Goal: Task Accomplishment & Management: Manage account settings

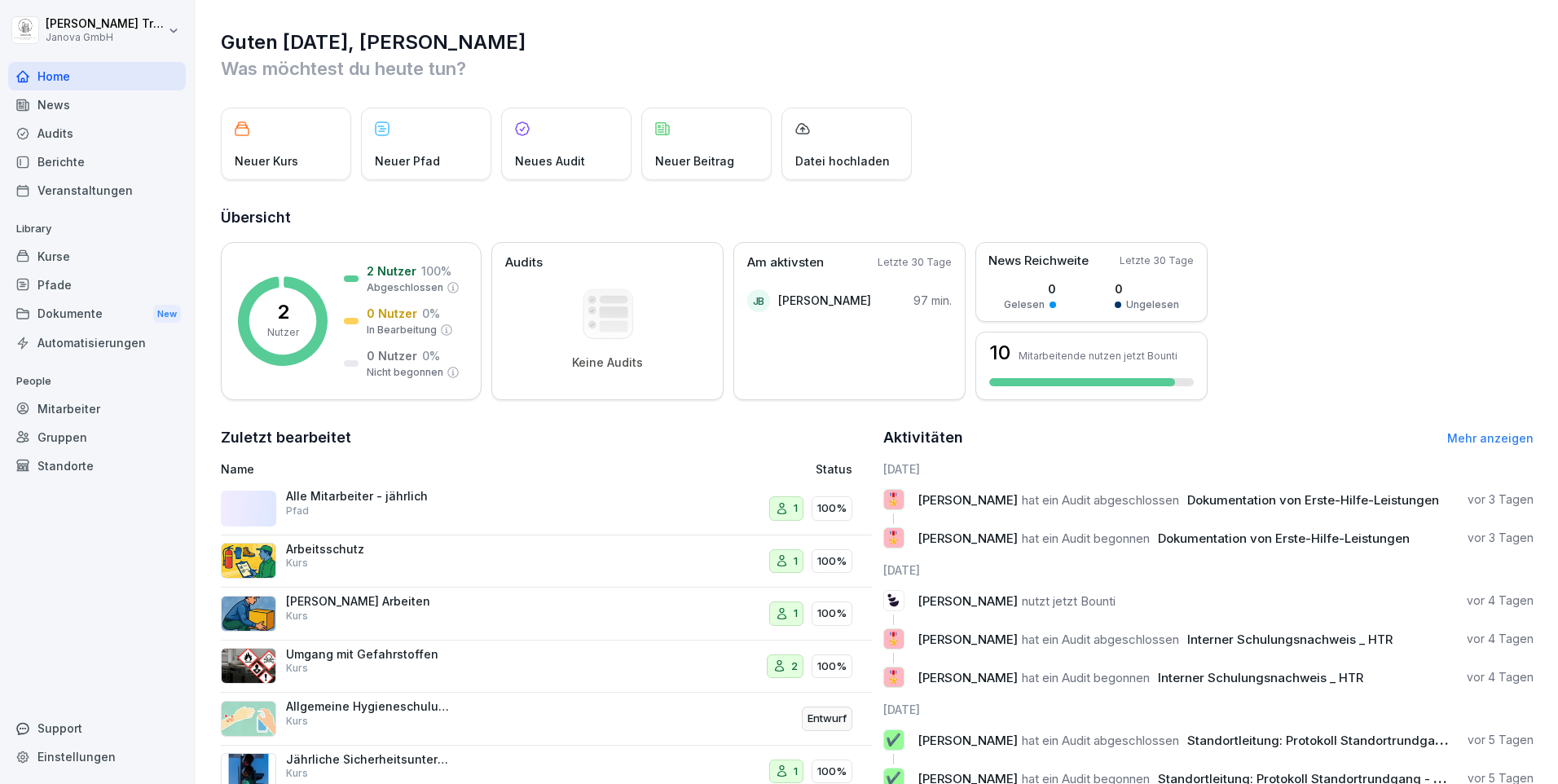
click at [60, 254] on div "Kurse" at bounding box center [97, 256] width 178 height 28
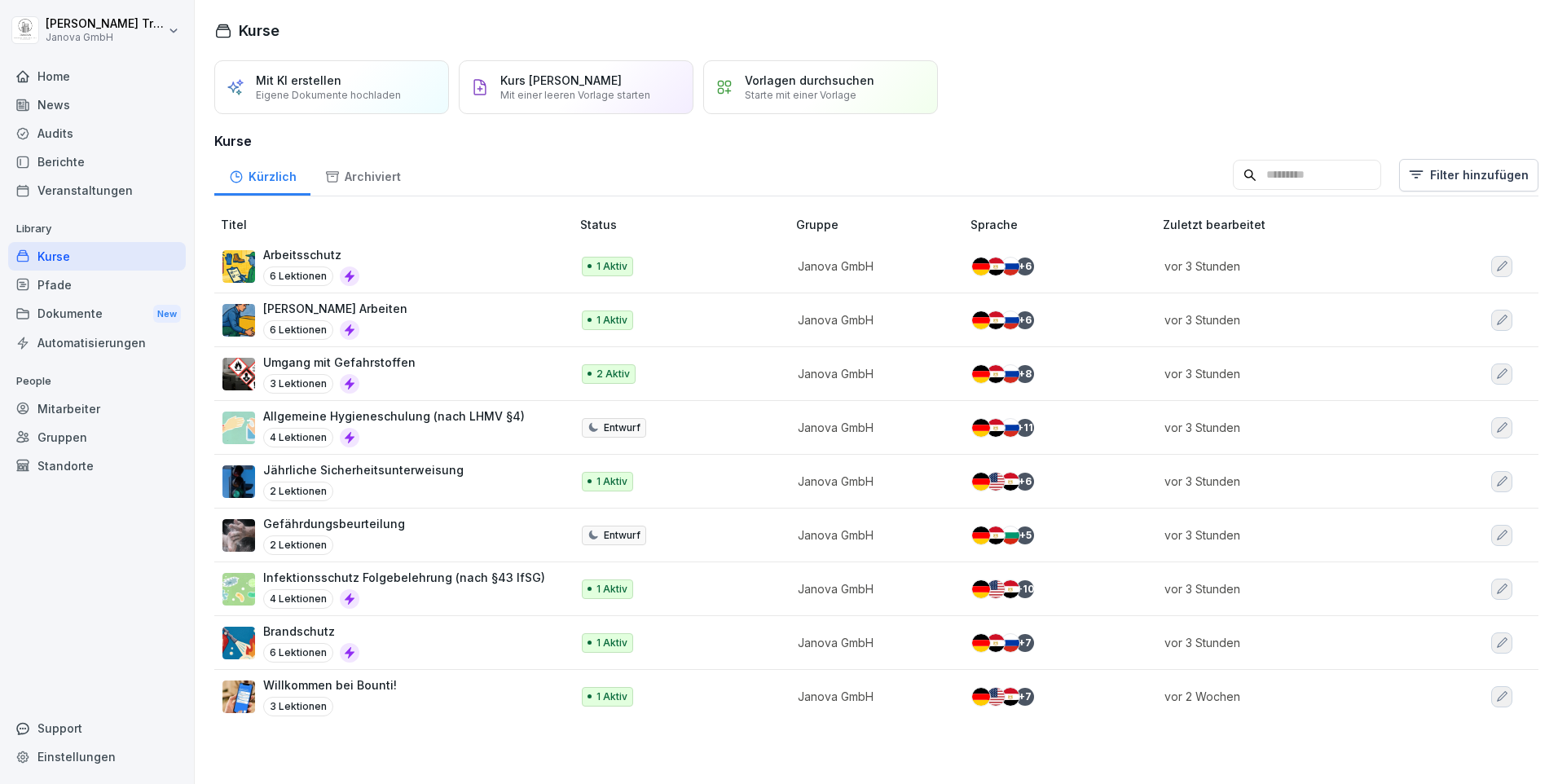
click at [60, 130] on div "Audits" at bounding box center [97, 133] width 178 height 28
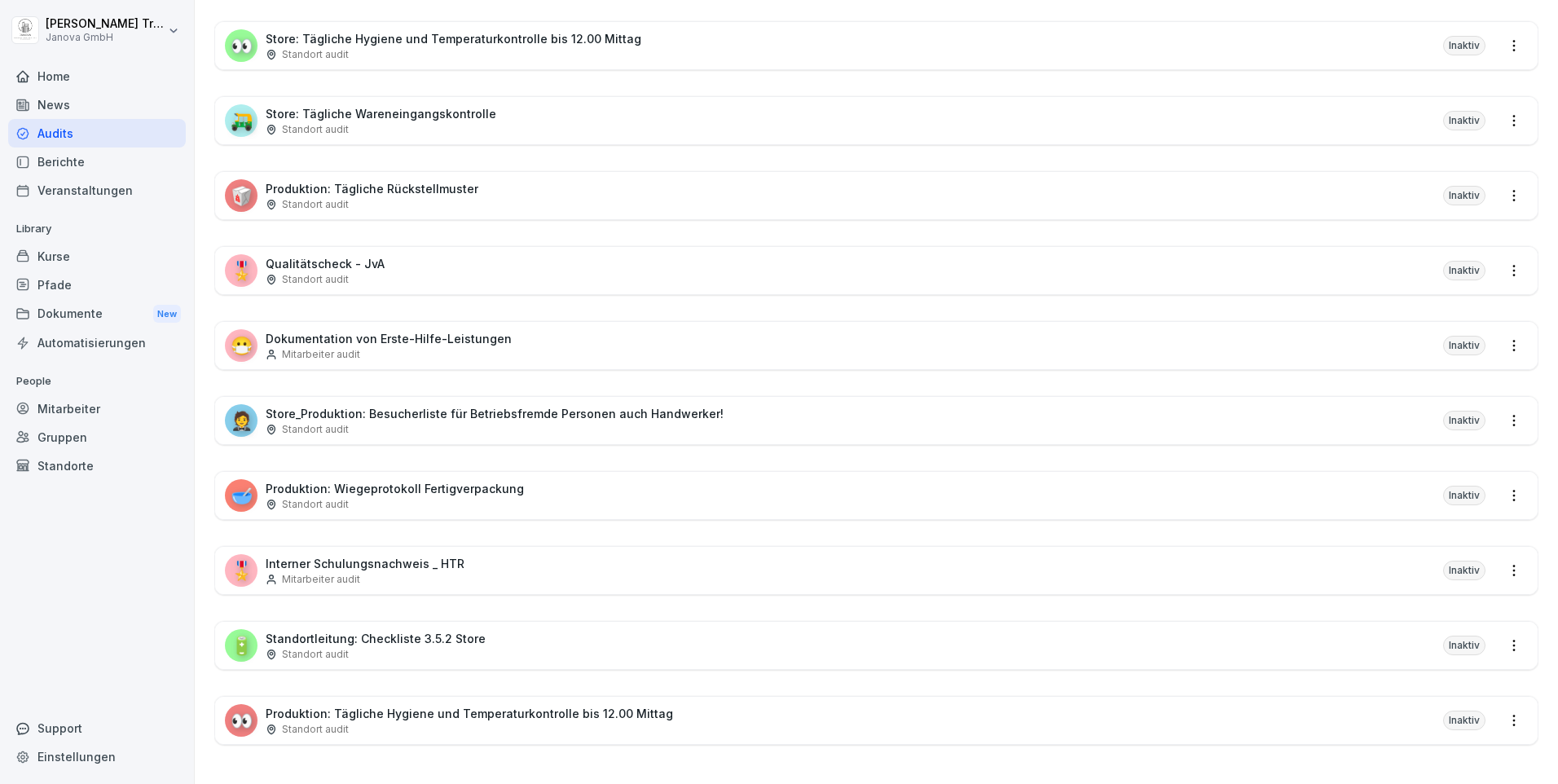
scroll to position [904, 0]
click at [62, 257] on div "Kurse" at bounding box center [97, 256] width 178 height 28
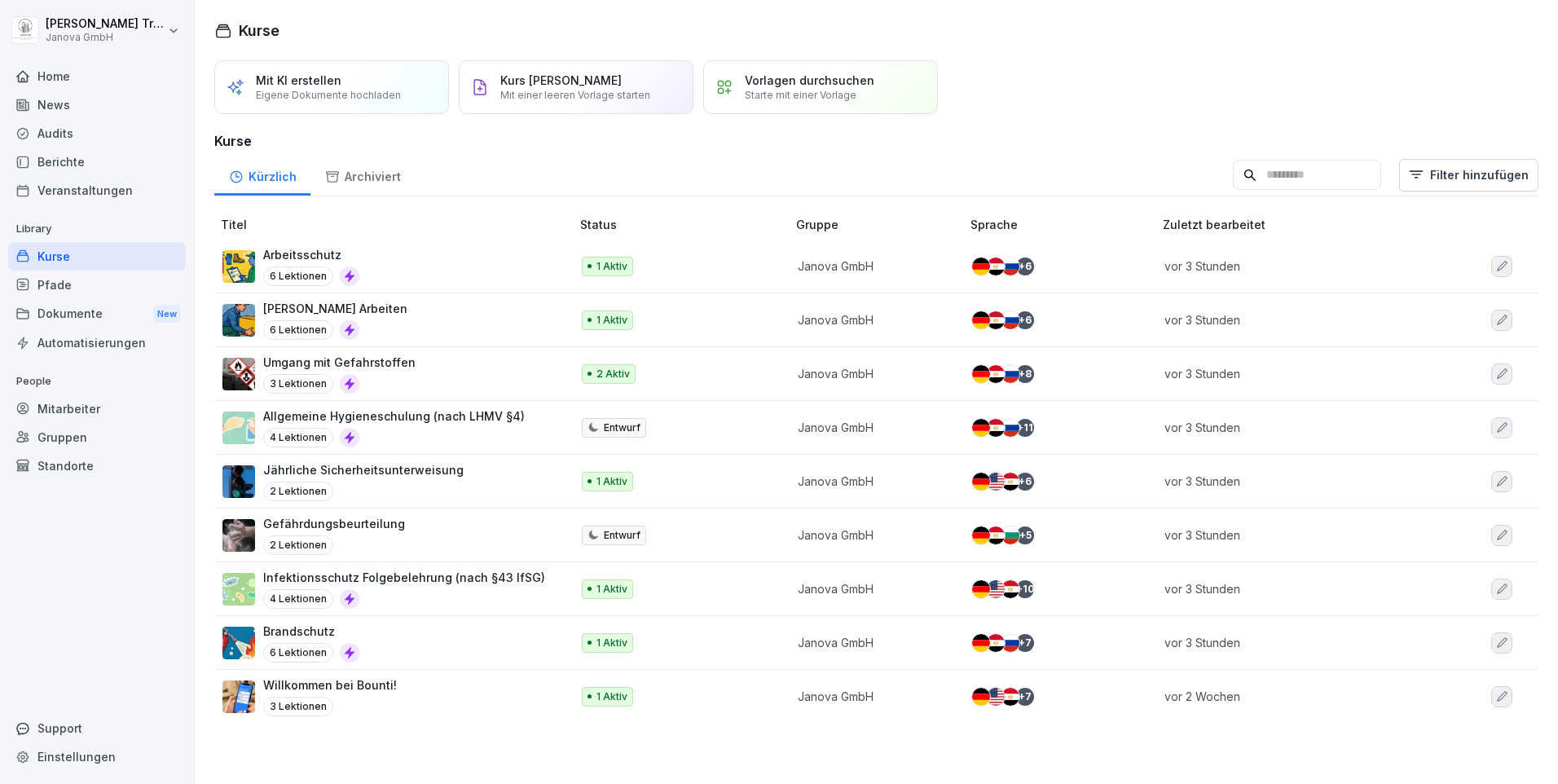
click at [307, 417] on p "Allgemeine Hygieneschulung (nach LHMV §4)" at bounding box center [394, 416] width 262 height 17
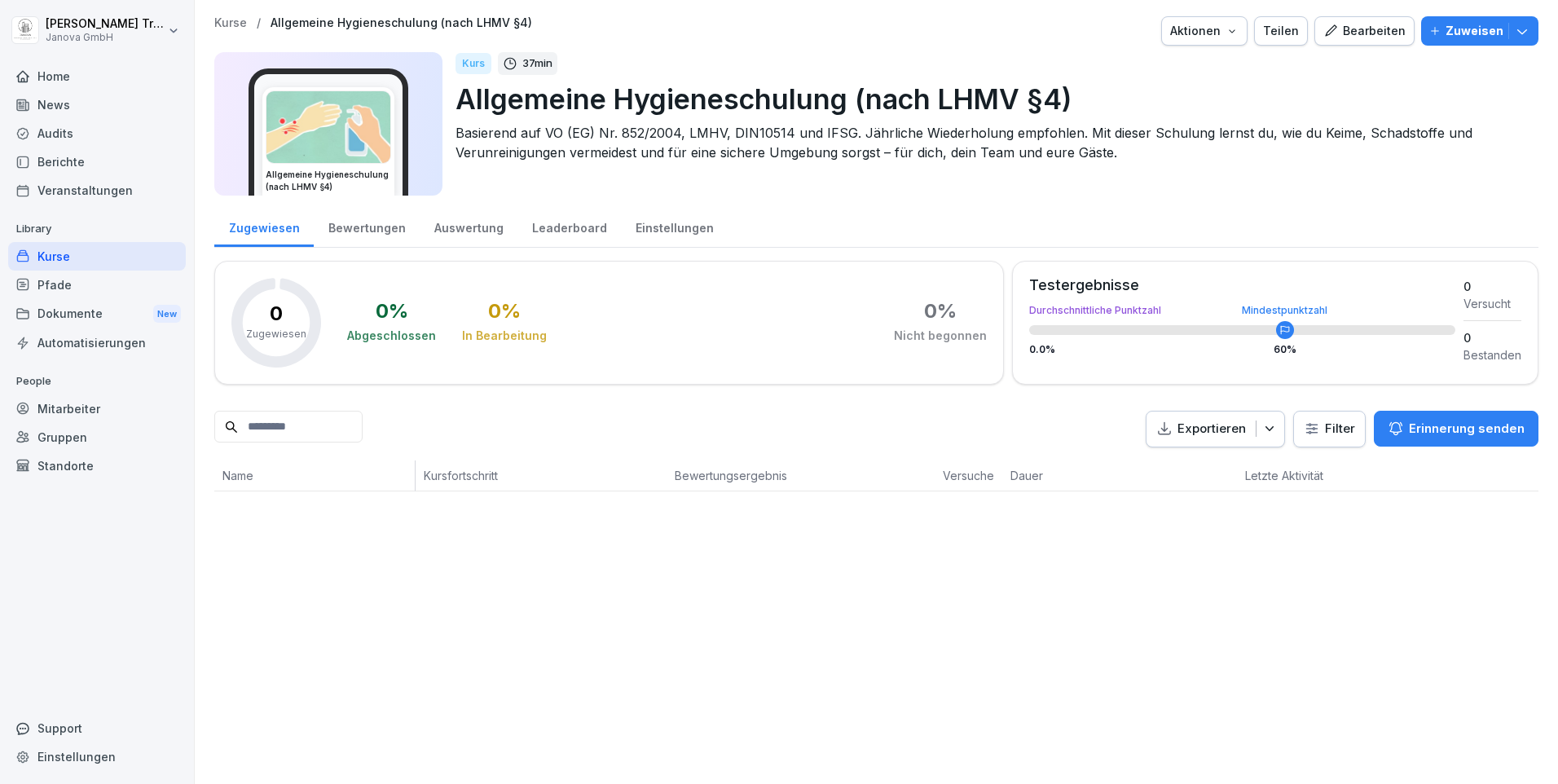
click at [1514, 28] on icon "button" at bounding box center [1522, 31] width 17 height 17
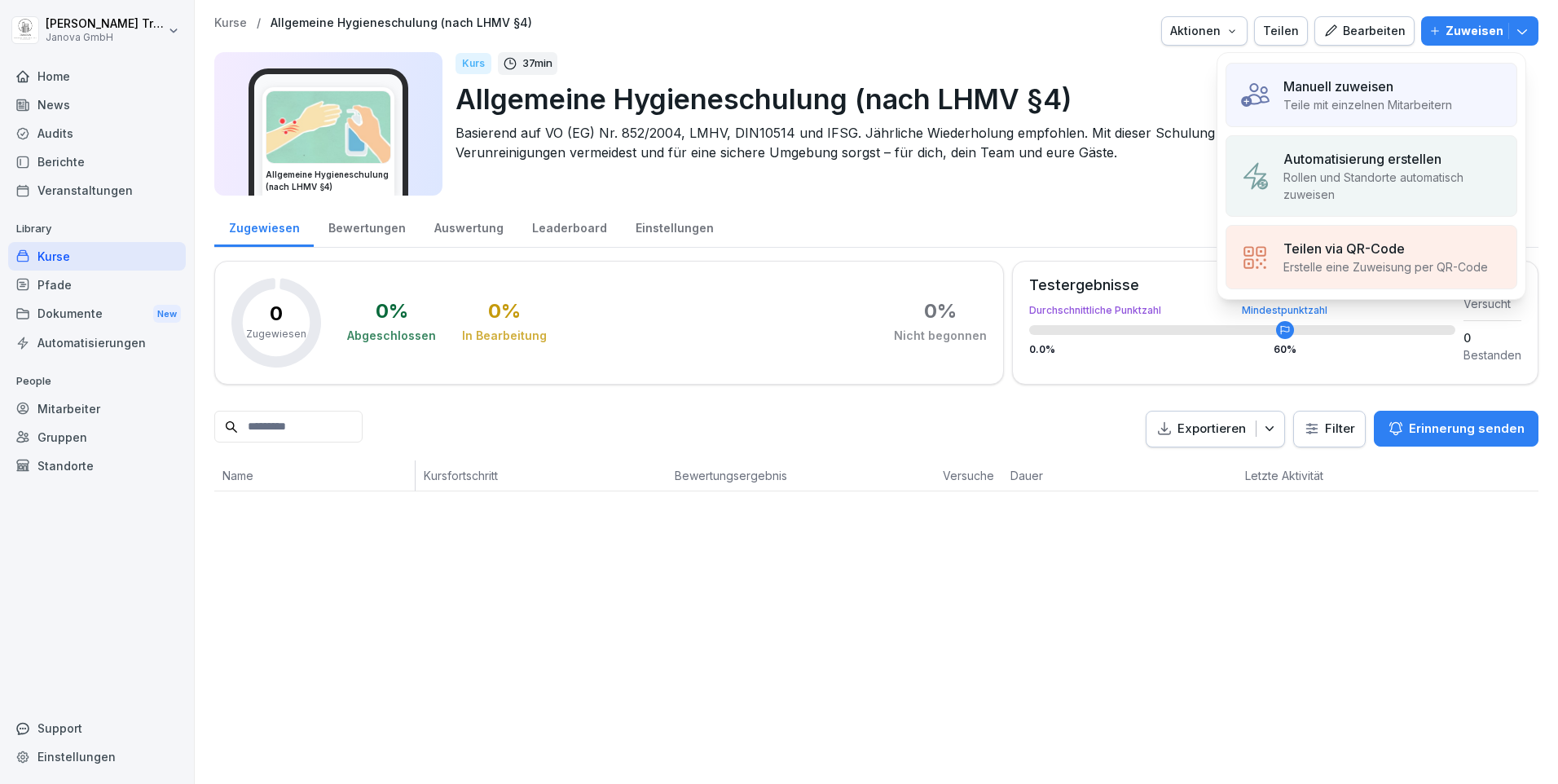
click at [1397, 84] on div "Manuell zuweisen" at bounding box center [1368, 85] width 169 height 19
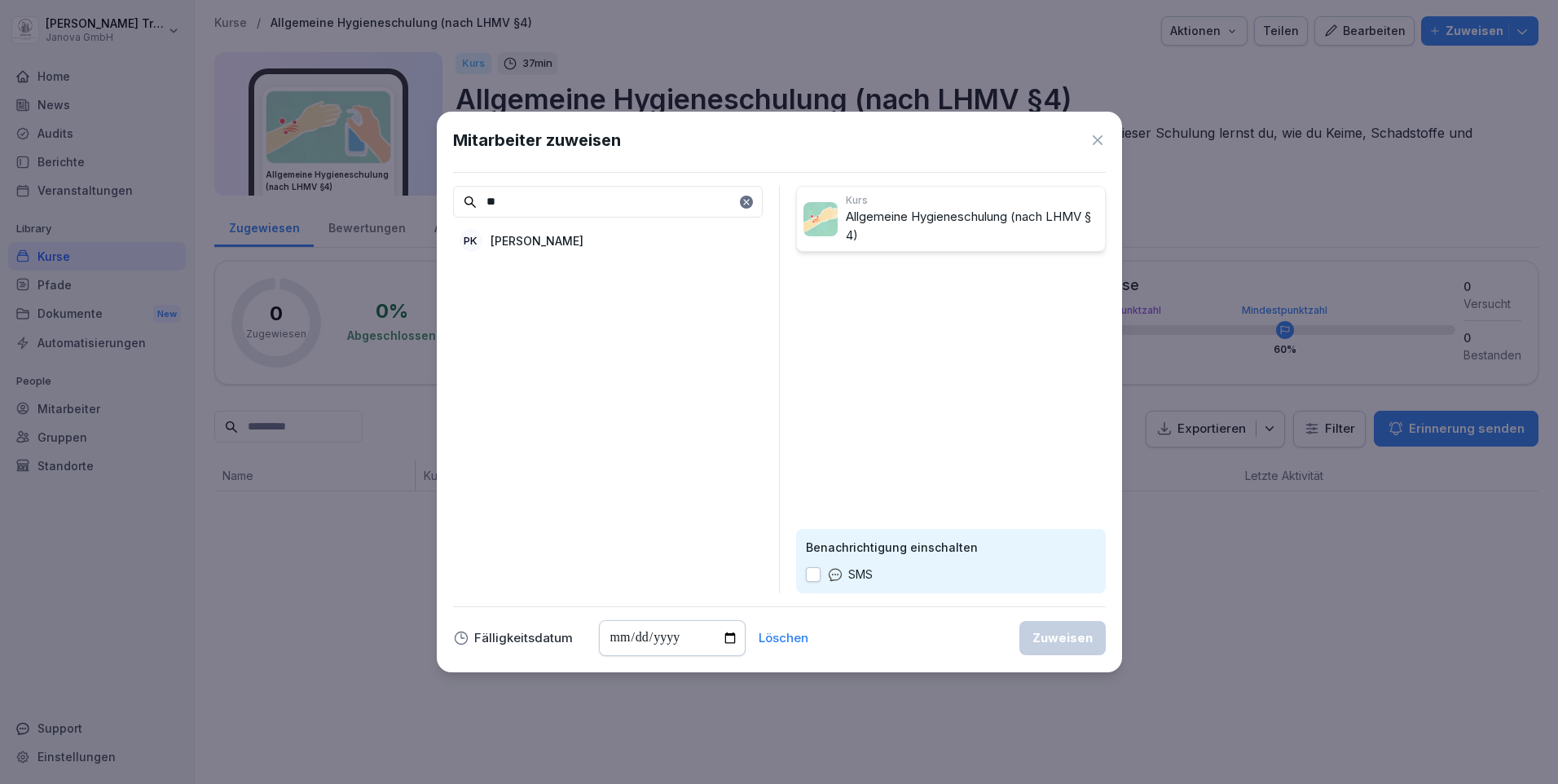
type input "**"
click at [566, 236] on p "[PERSON_NAME]" at bounding box center [536, 241] width 93 height 17
click at [679, 637] on input "date" at bounding box center [672, 637] width 147 height 36
click at [656, 642] on input "date" at bounding box center [672, 637] width 147 height 36
type input "**********"
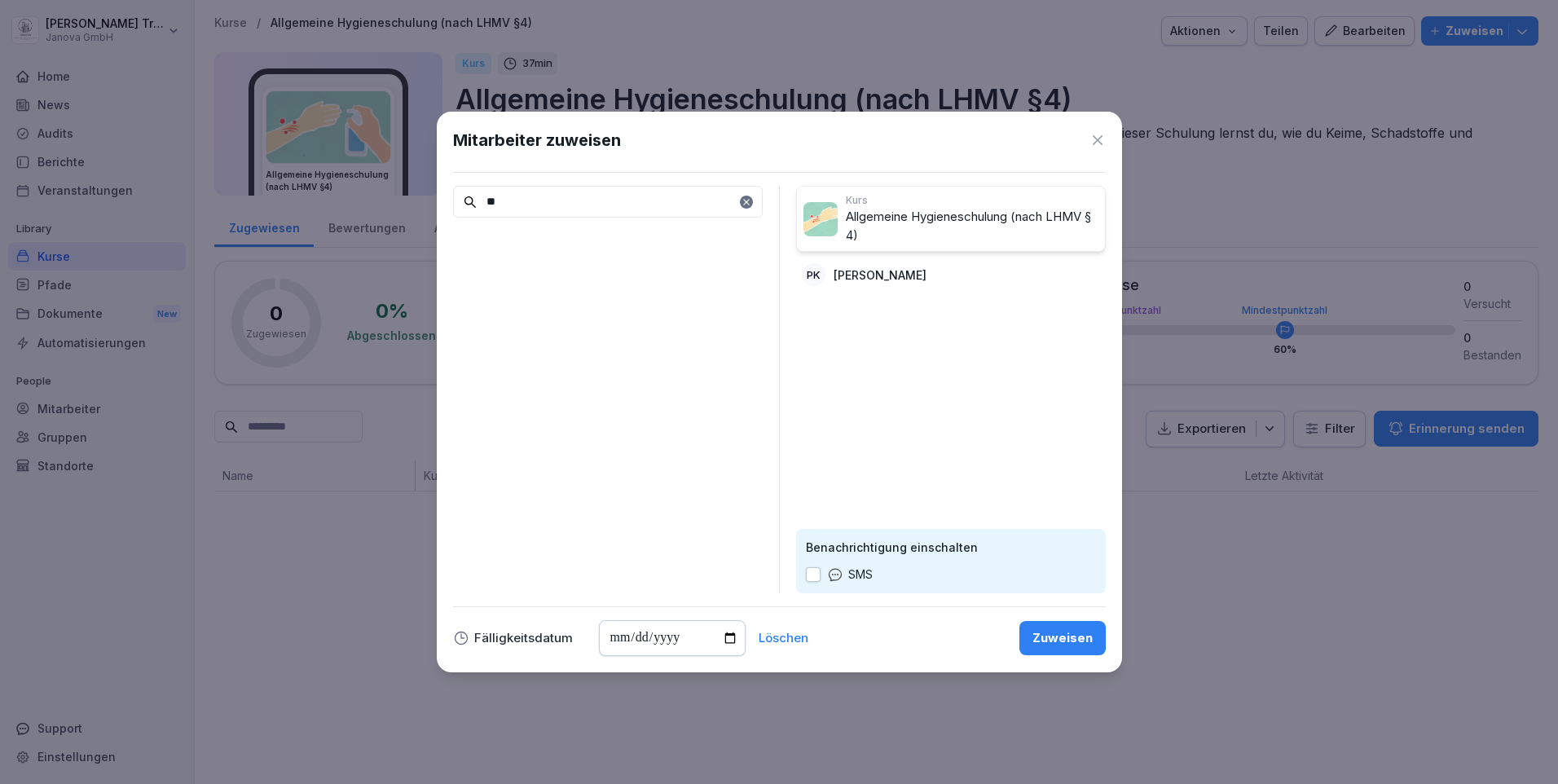
click at [1075, 640] on div "Zuweisen" at bounding box center [1063, 638] width 61 height 18
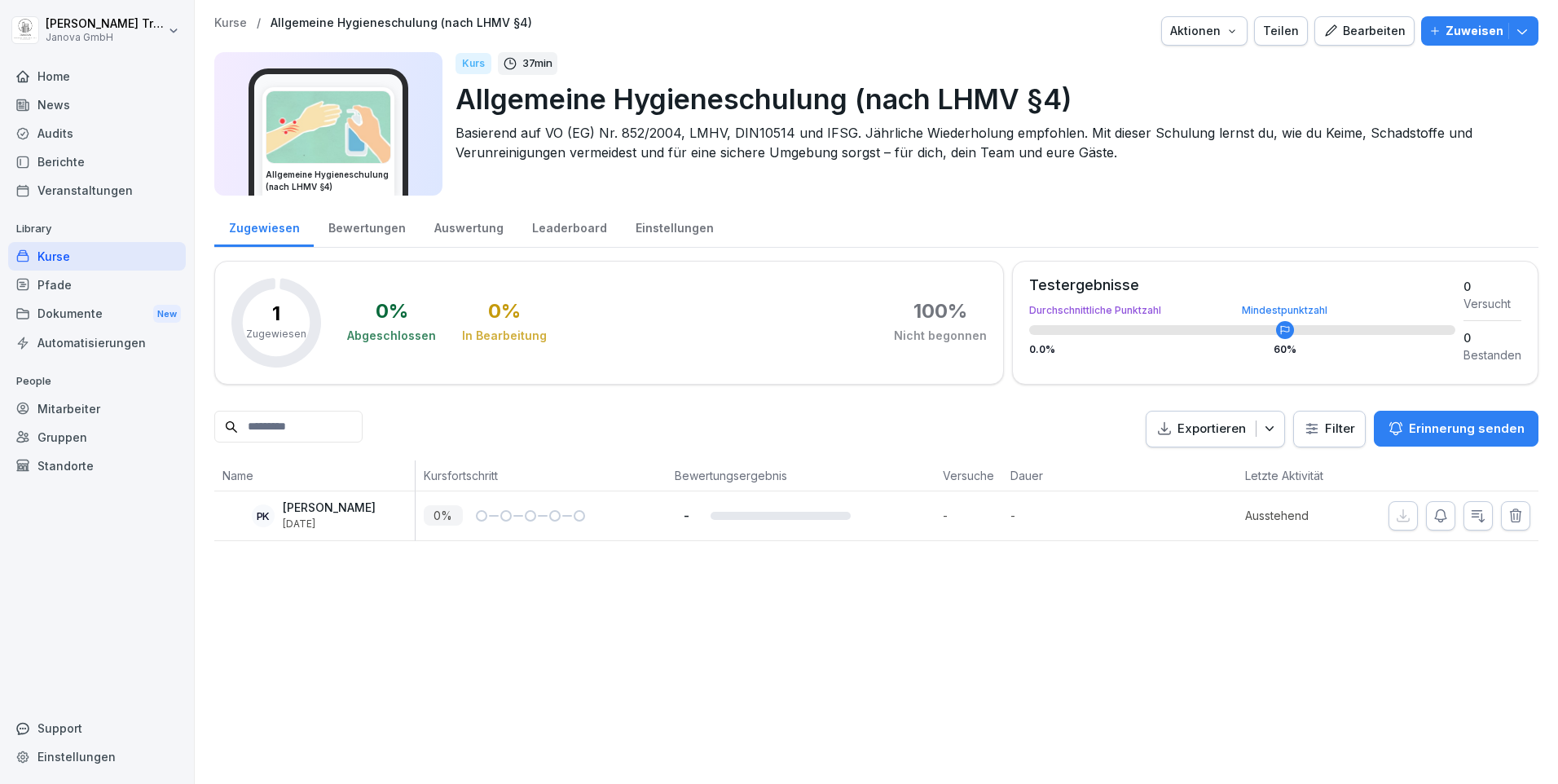
click at [59, 77] on div "Home" at bounding box center [97, 75] width 178 height 28
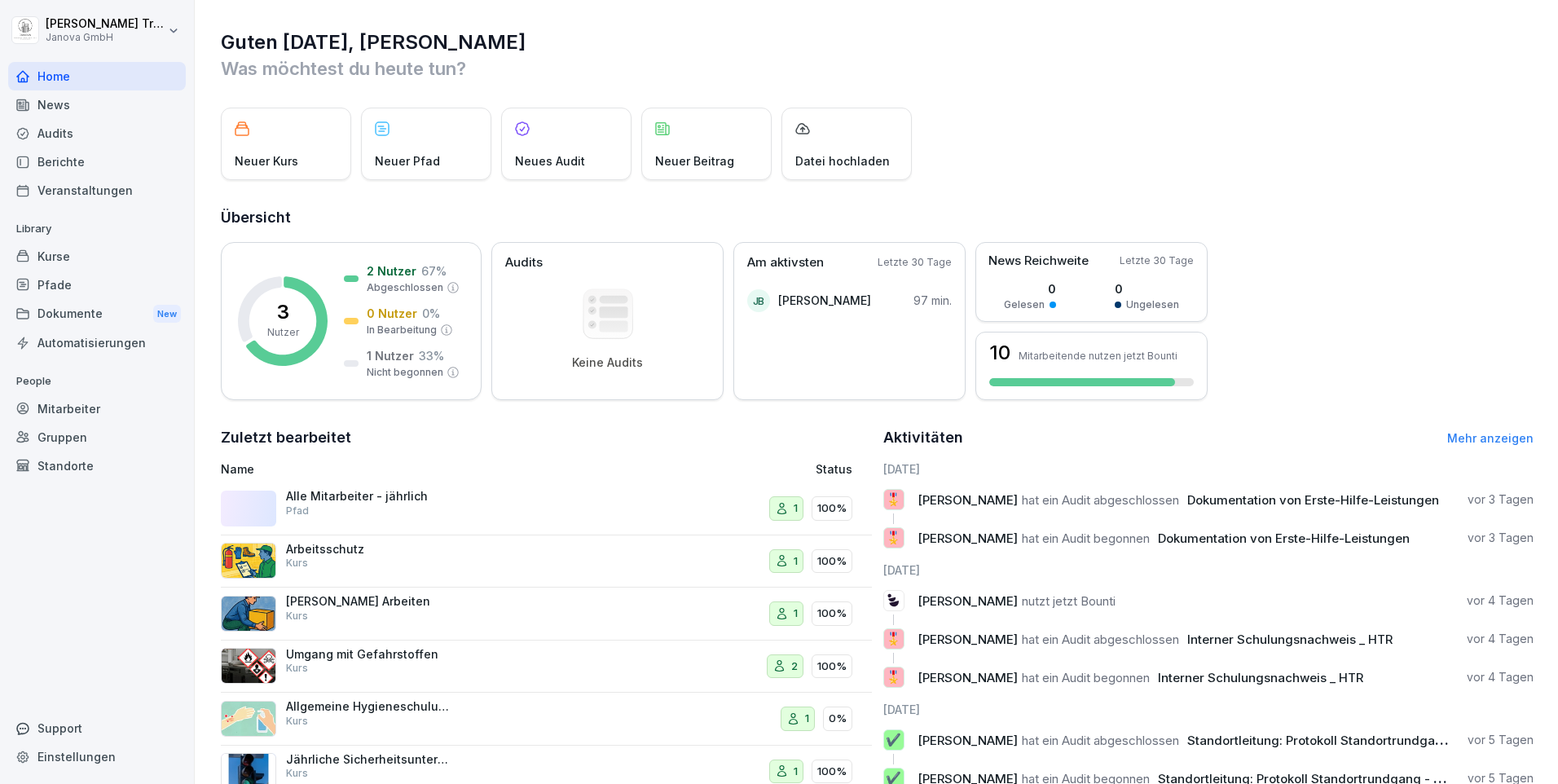
click at [73, 255] on div "Kurse" at bounding box center [97, 256] width 178 height 28
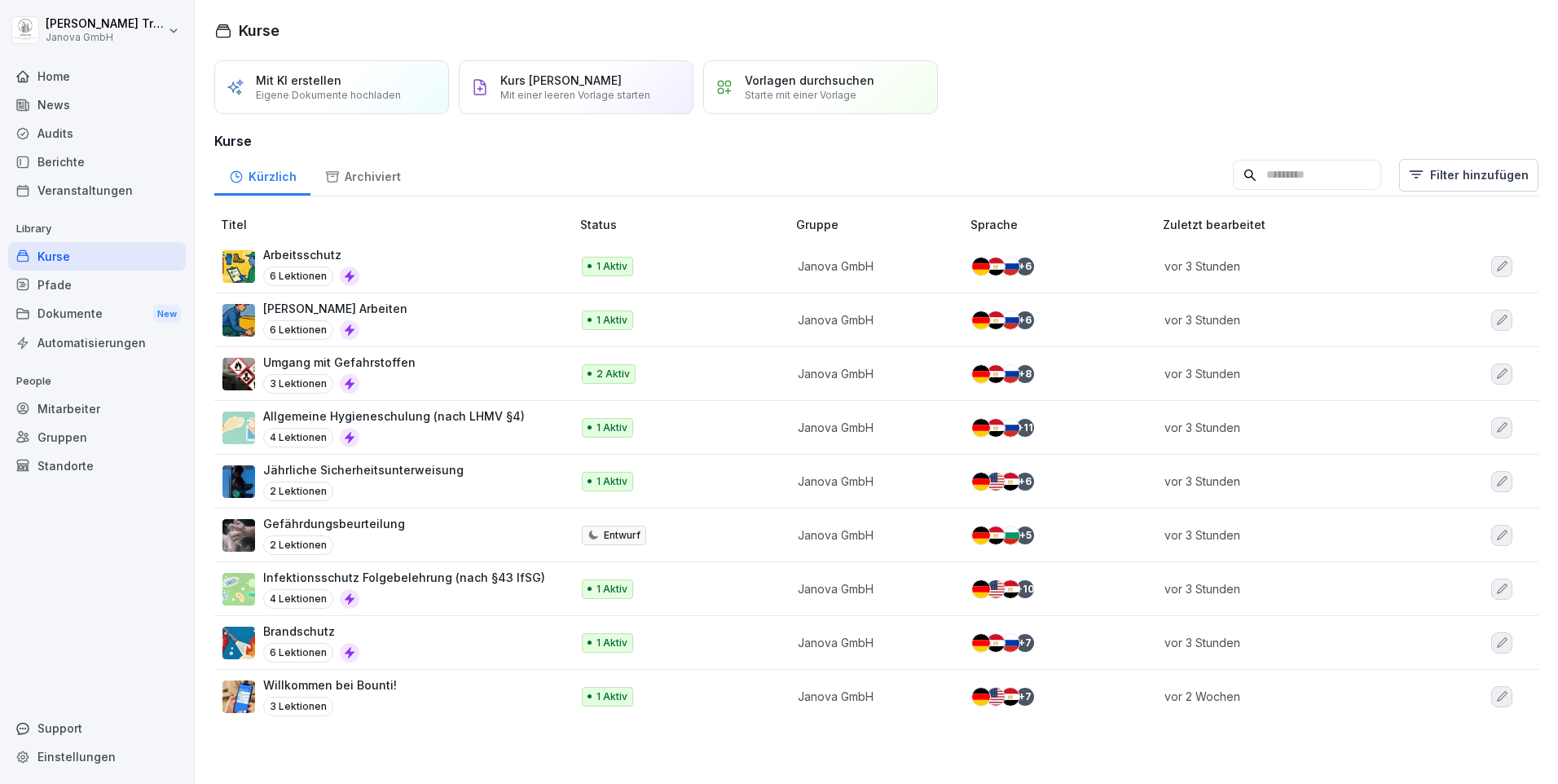
click at [54, 134] on div "Audits" at bounding box center [97, 133] width 178 height 28
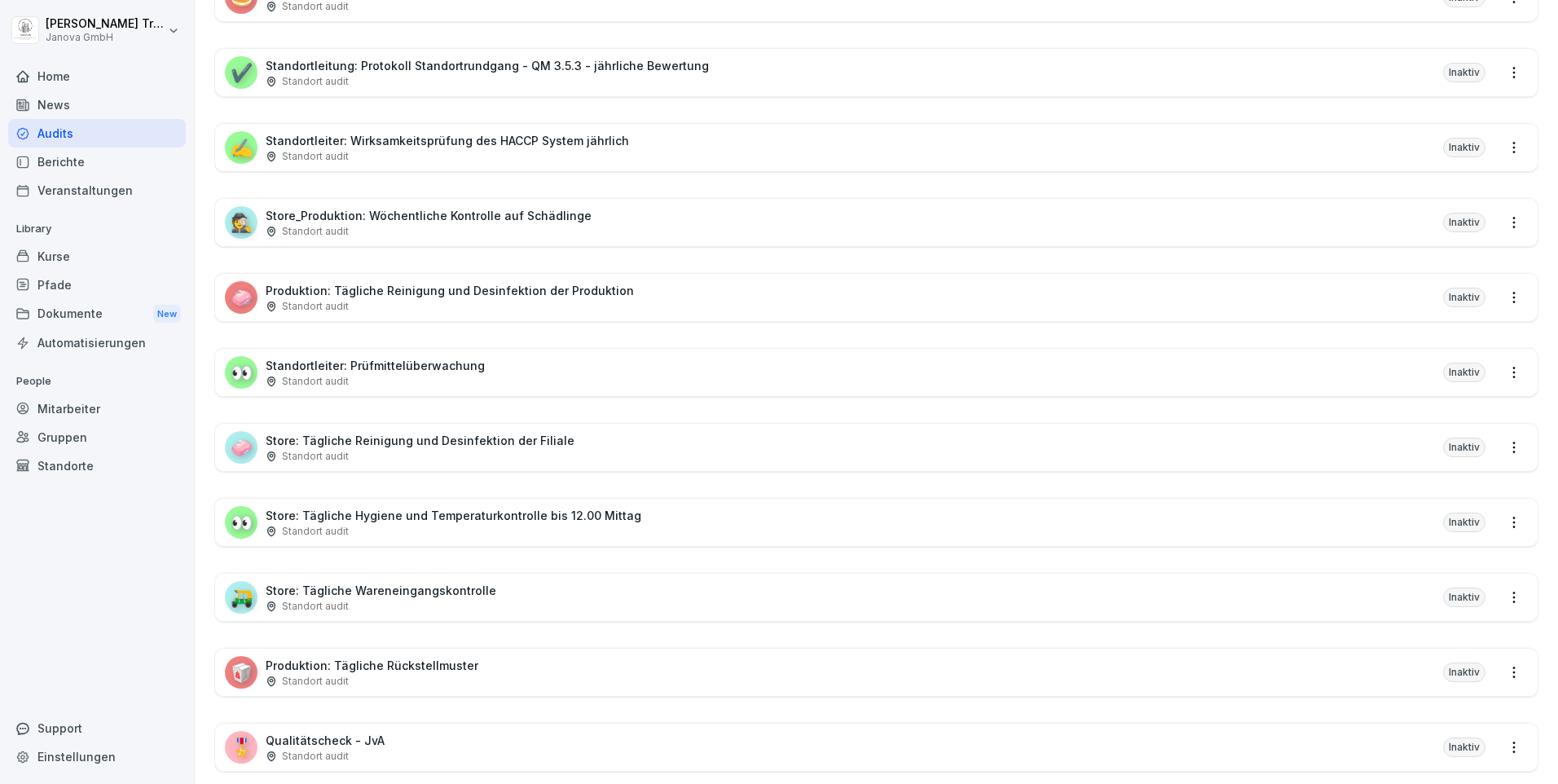
scroll to position [252, 0]
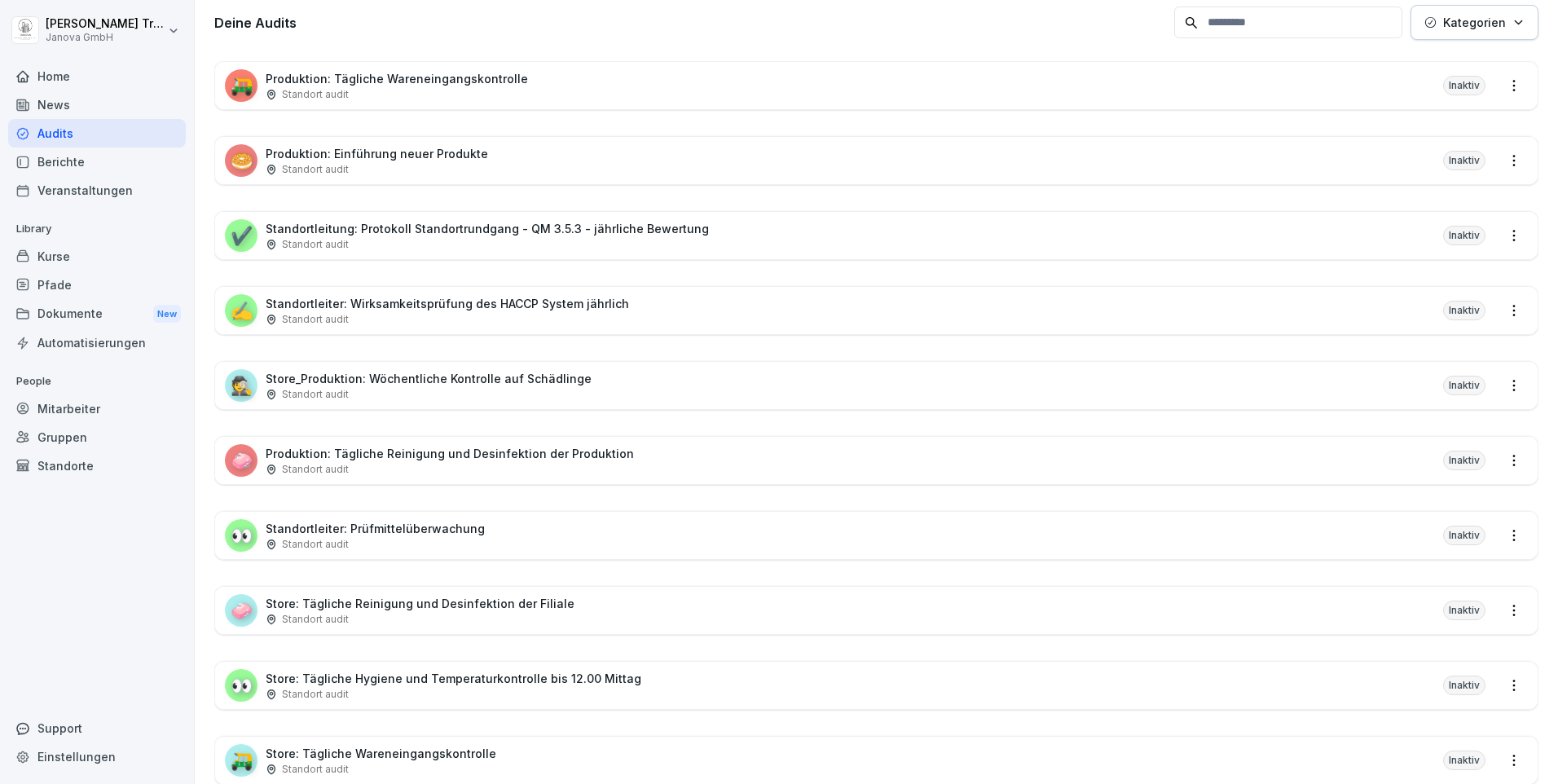
click at [61, 256] on div "Kurse" at bounding box center [97, 256] width 178 height 28
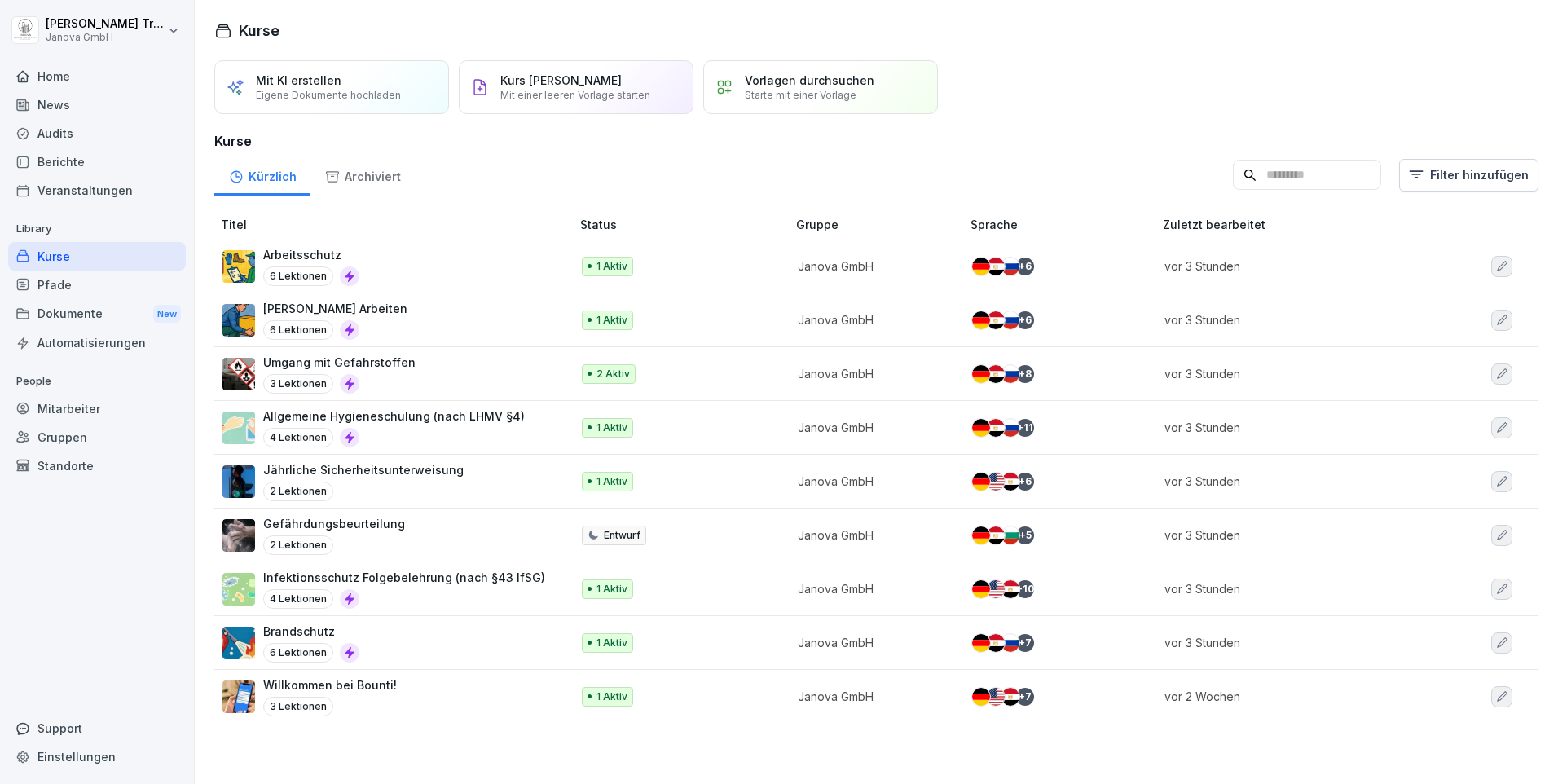
click at [611, 431] on p "1 Aktiv" at bounding box center [612, 428] width 31 height 15
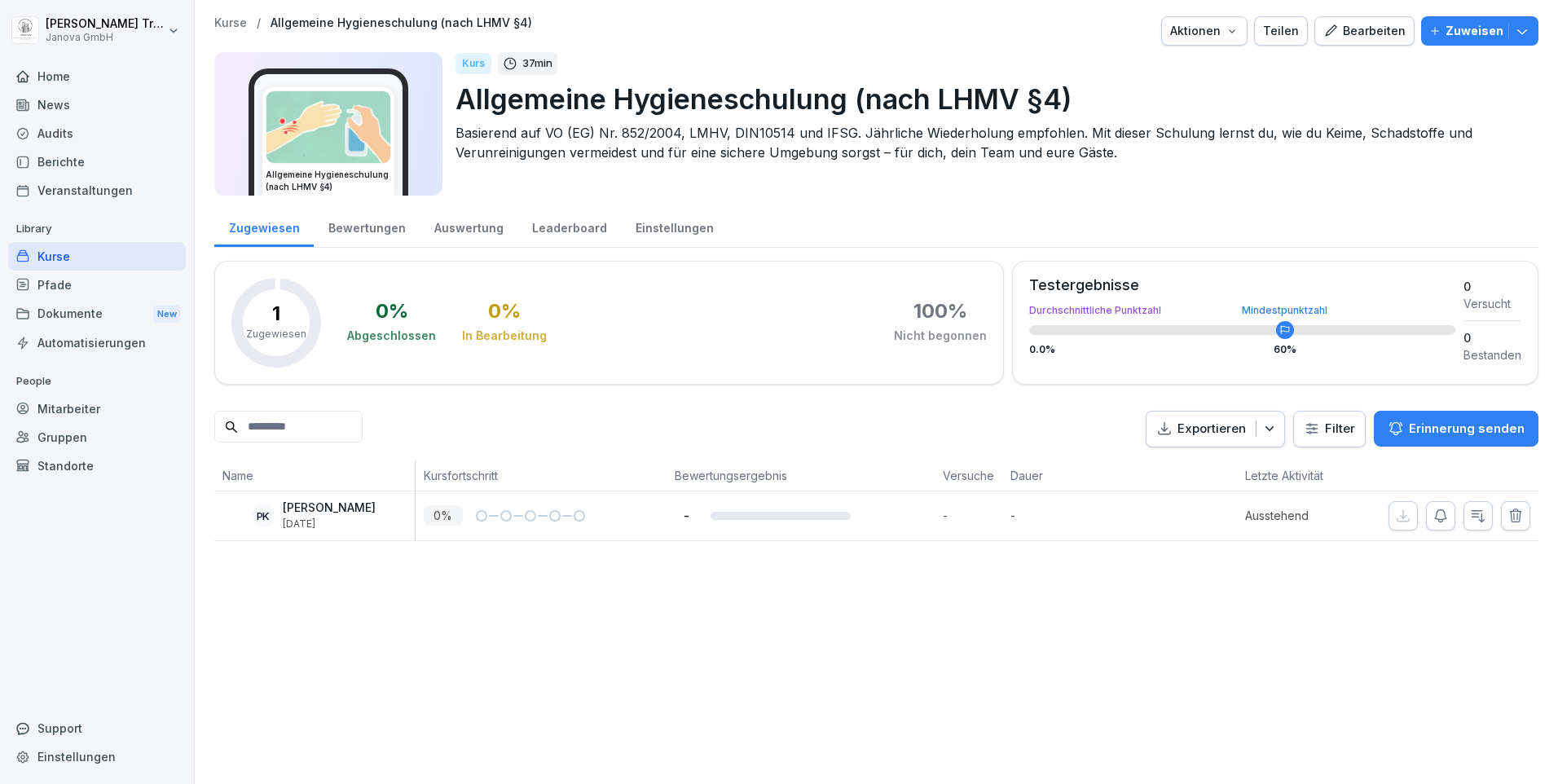
click at [1512, 424] on button "Erinnerung senden" at bounding box center [1456, 428] width 164 height 36
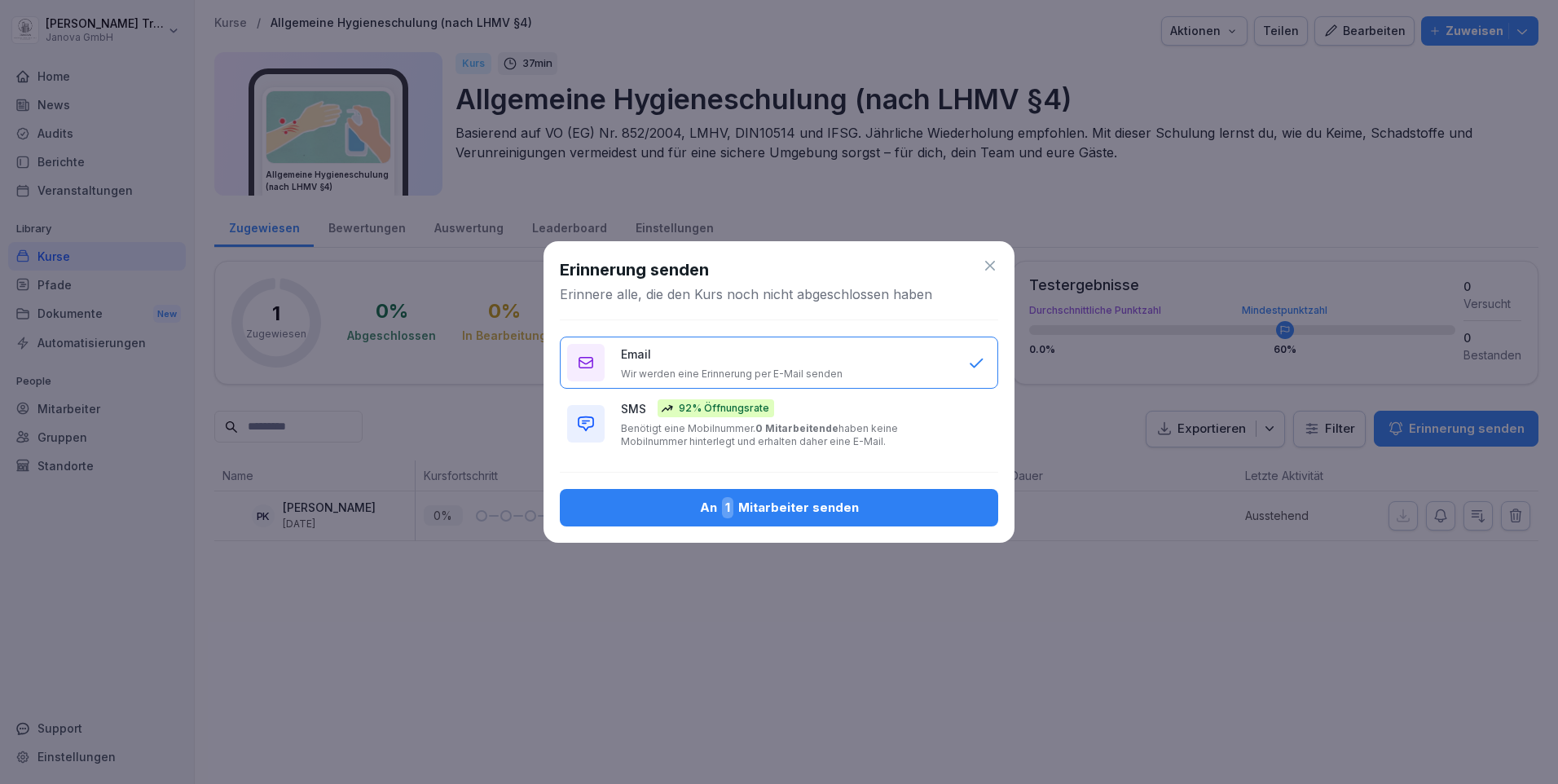
click at [989, 269] on icon at bounding box center [991, 265] width 17 height 17
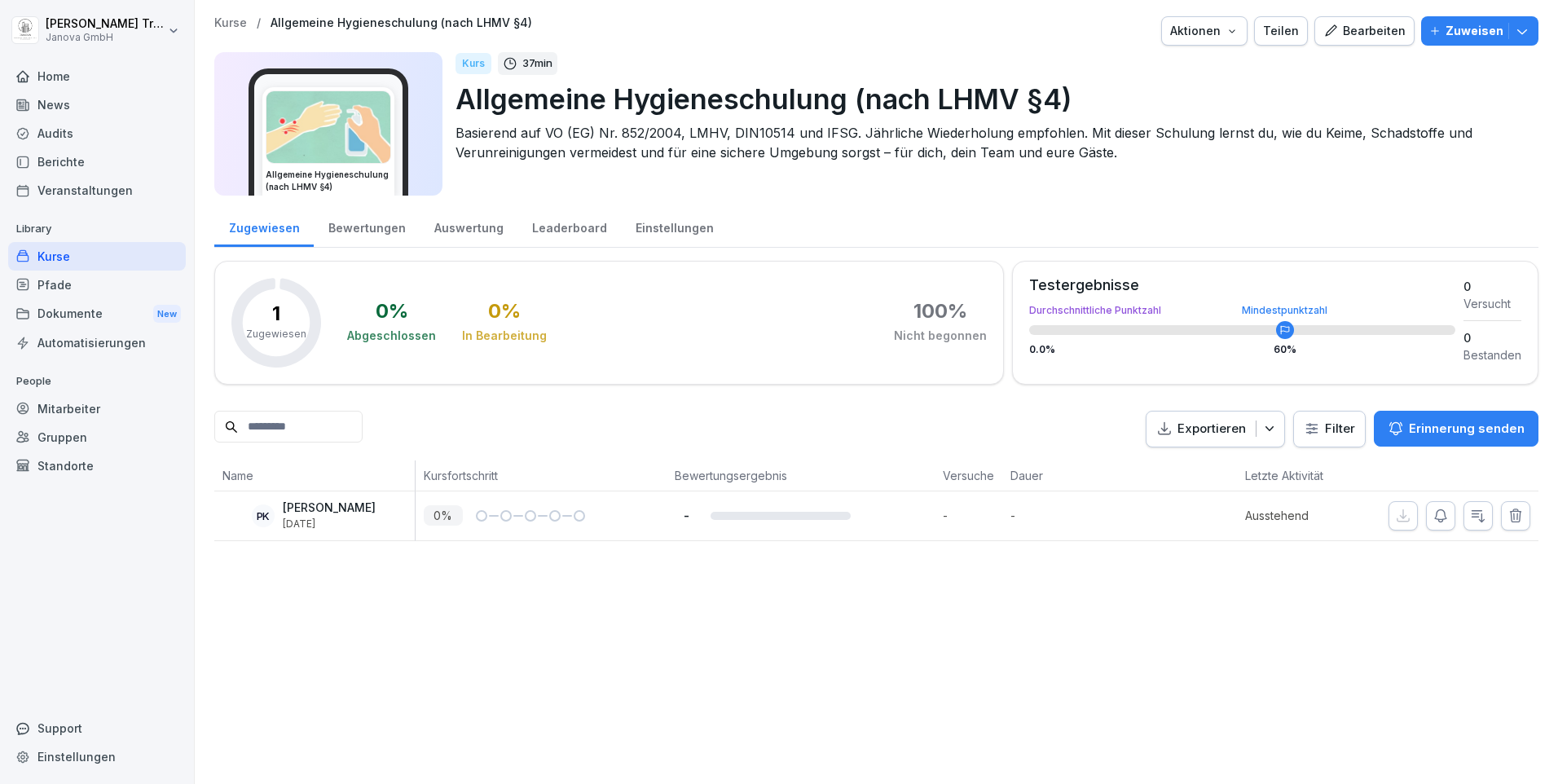
click at [50, 128] on div "Audits" at bounding box center [97, 133] width 178 height 28
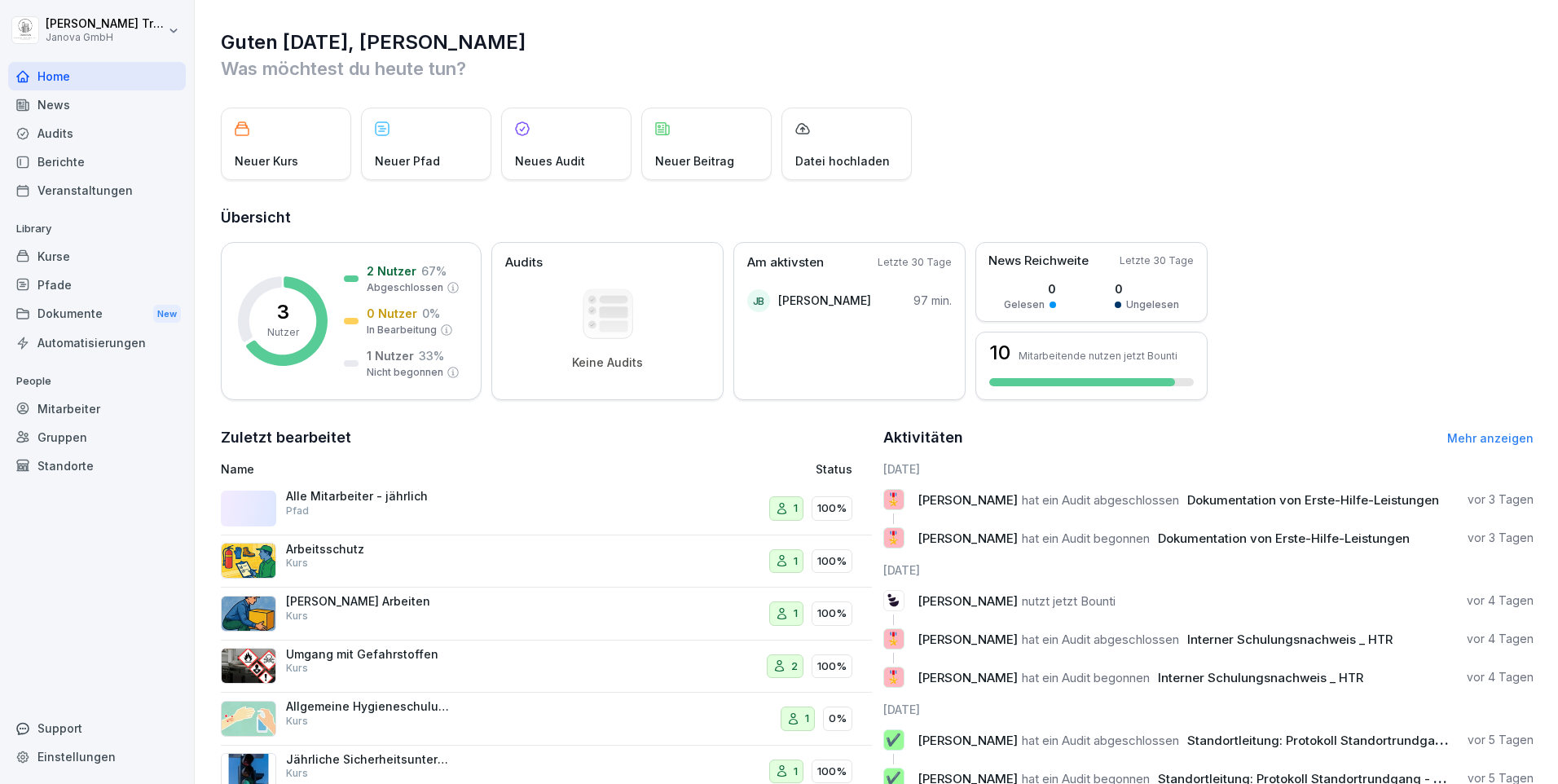
click at [50, 256] on div "Kurse" at bounding box center [97, 256] width 178 height 28
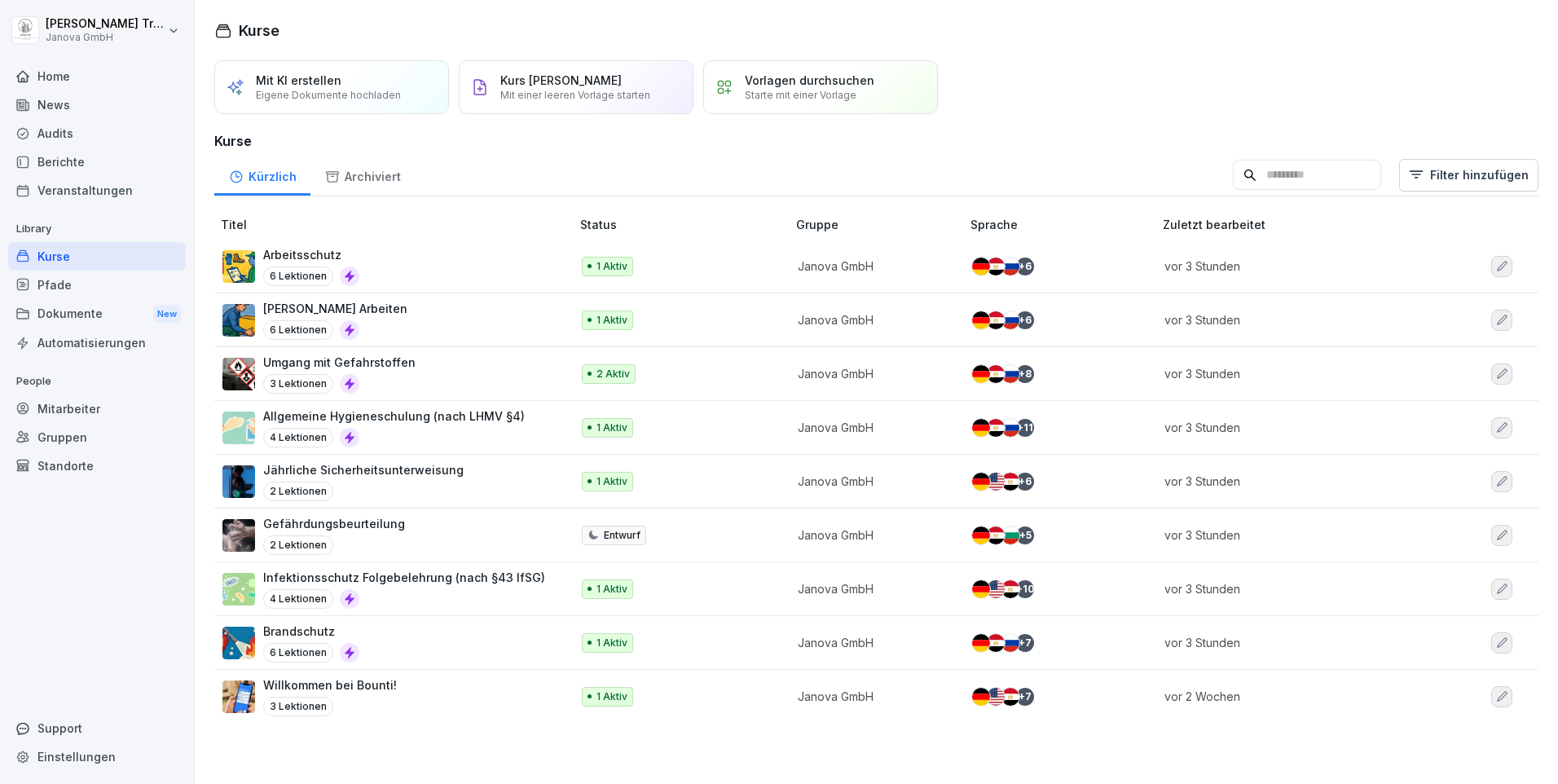
click at [41, 128] on div "Audits" at bounding box center [97, 133] width 178 height 28
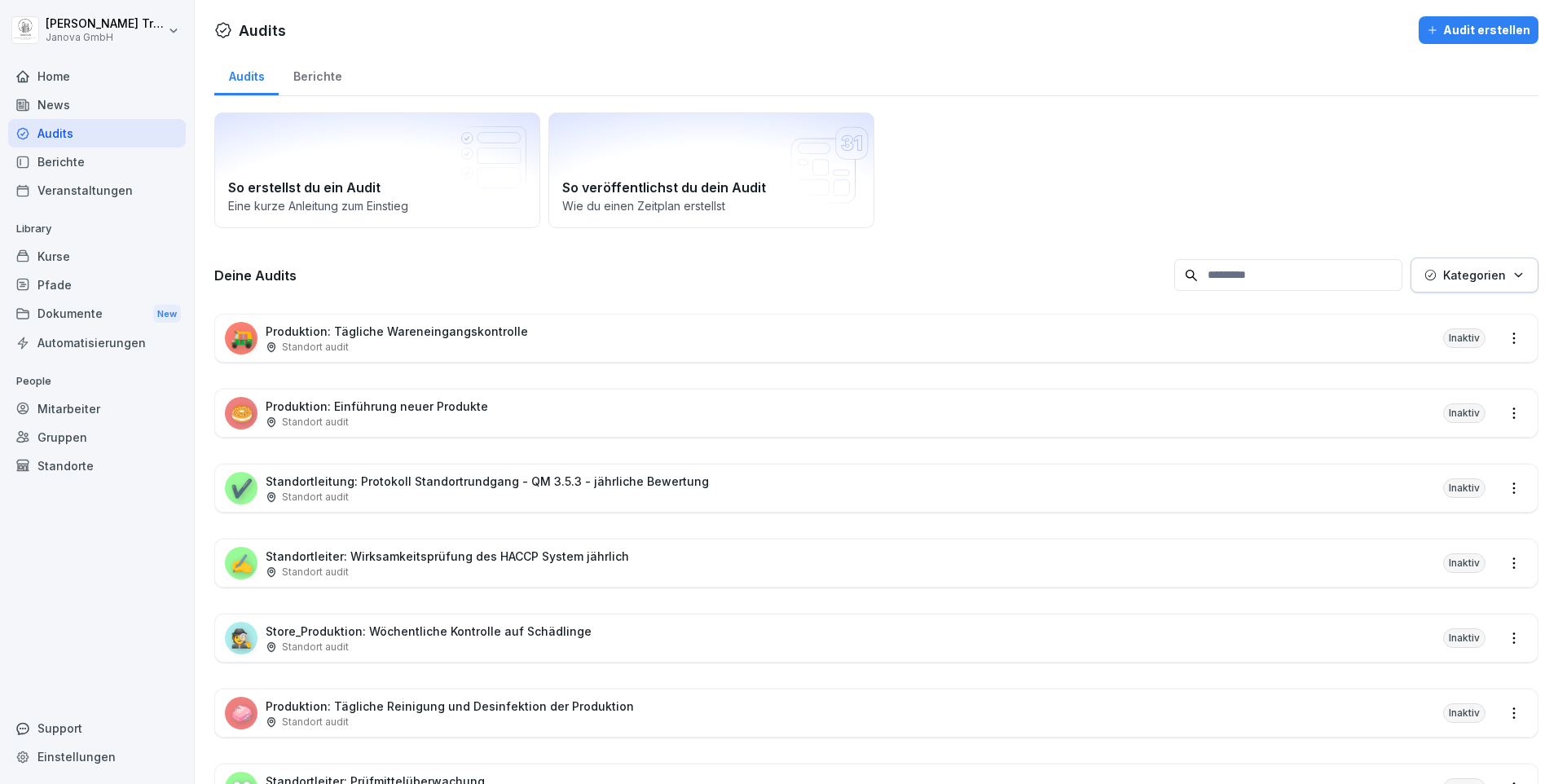
click at [65, 76] on div "Home" at bounding box center [97, 75] width 178 height 28
